Goal: Task Accomplishment & Management: Use online tool/utility

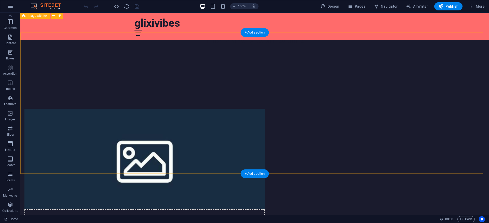
scroll to position [180, 0]
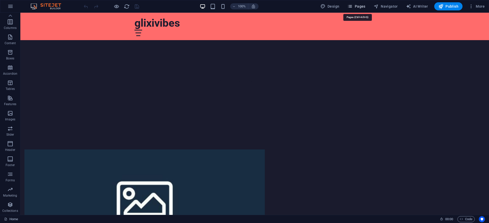
click at [361, 6] on span "Pages" at bounding box center [356, 6] width 18 height 5
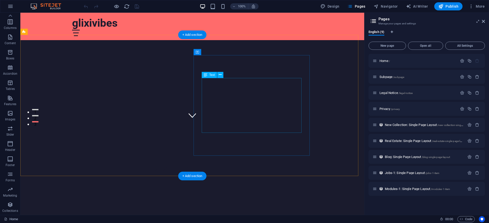
scroll to position [0, 0]
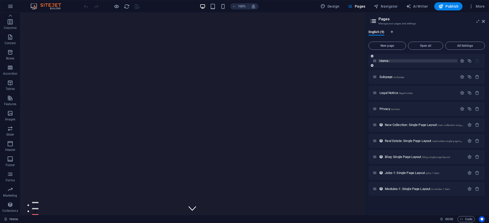
click at [387, 61] on span "Home /" at bounding box center [384, 61] width 10 height 4
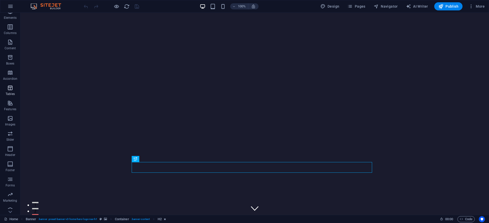
scroll to position [26, 0]
click at [325, 7] on icon "button" at bounding box center [470, 6] width 5 height 5
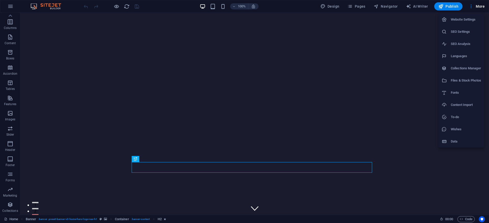
click at [325, 7] on div at bounding box center [244, 111] width 489 height 223
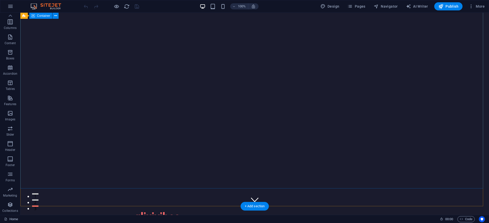
scroll to position [0, 0]
click at [325, 6] on span "More" at bounding box center [476, 6] width 16 height 5
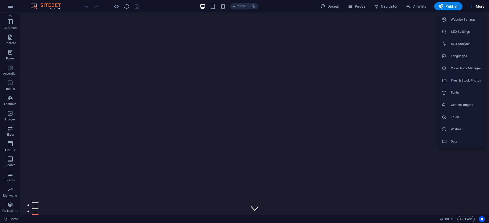
click at [325, 6] on div at bounding box center [244, 111] width 489 height 223
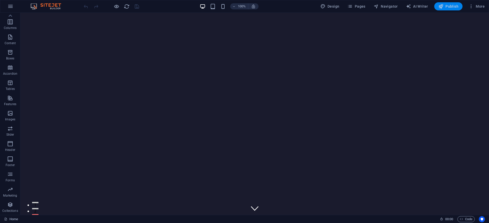
click at [325, 3] on button "Publish" at bounding box center [448, 6] width 28 height 8
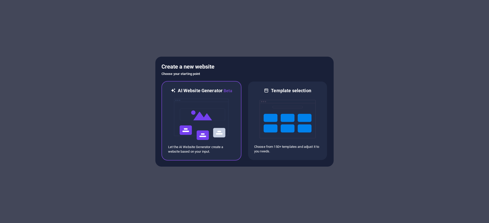
click at [223, 101] on img at bounding box center [201, 119] width 56 height 51
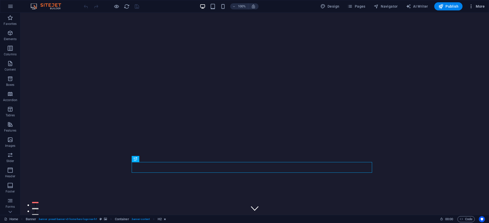
click at [468, 6] on icon "button" at bounding box center [470, 6] width 5 height 5
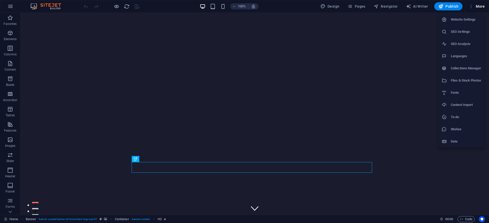
click at [8, 36] on div at bounding box center [244, 111] width 489 height 223
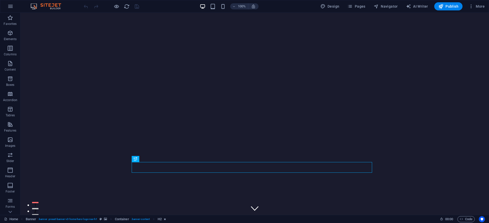
click at [8, 36] on icon "button" at bounding box center [10, 33] width 6 height 6
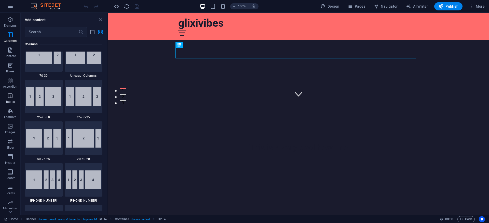
scroll to position [26, 0]
click at [9, 207] on icon "button" at bounding box center [10, 205] width 6 height 6
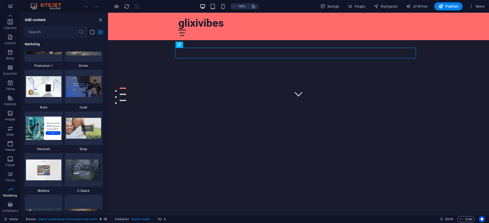
scroll to position [4266, 0]
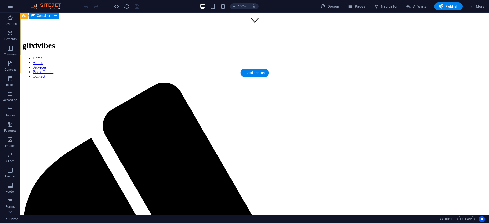
scroll to position [142, 0]
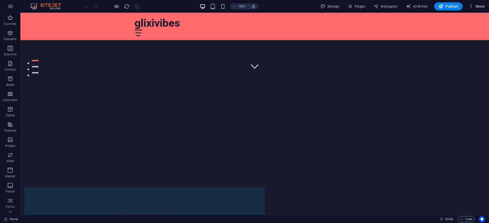
click at [474, 6] on span "More" at bounding box center [476, 6] width 16 height 5
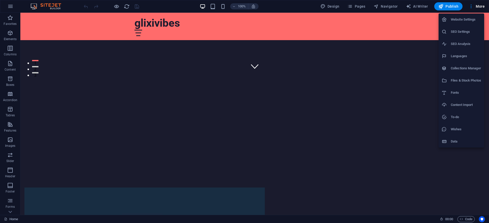
click at [451, 140] on h6 "Data" at bounding box center [465, 142] width 30 height 6
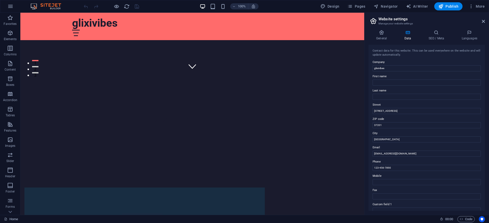
click at [481, 21] on h2 "Website settings" at bounding box center [431, 19] width 106 height 5
click at [482, 21] on icon at bounding box center [482, 21] width 3 height 4
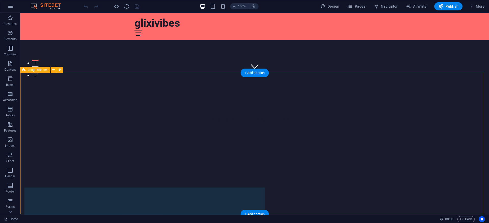
scroll to position [219, 0]
